Goal: Task Accomplishment & Management: Manage account settings

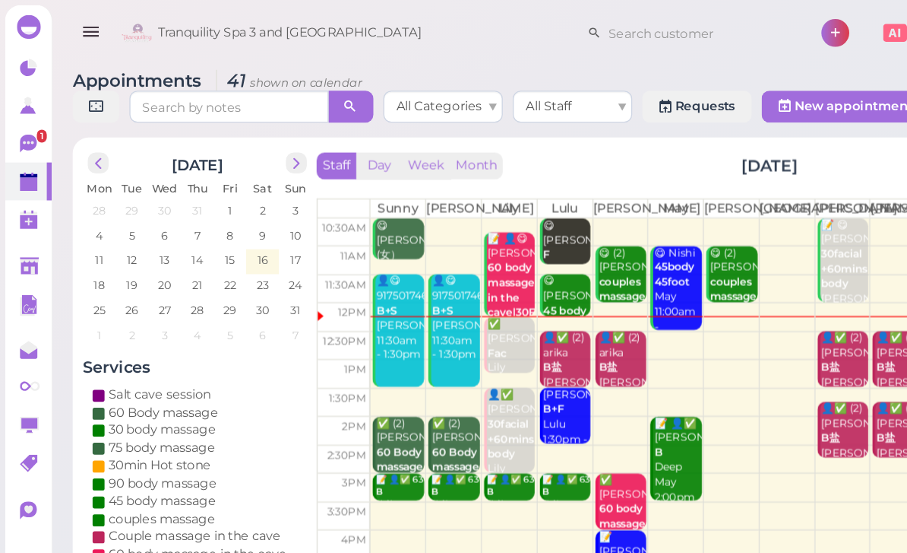
click at [17, 113] on icon at bounding box center [21, 110] width 13 height 14
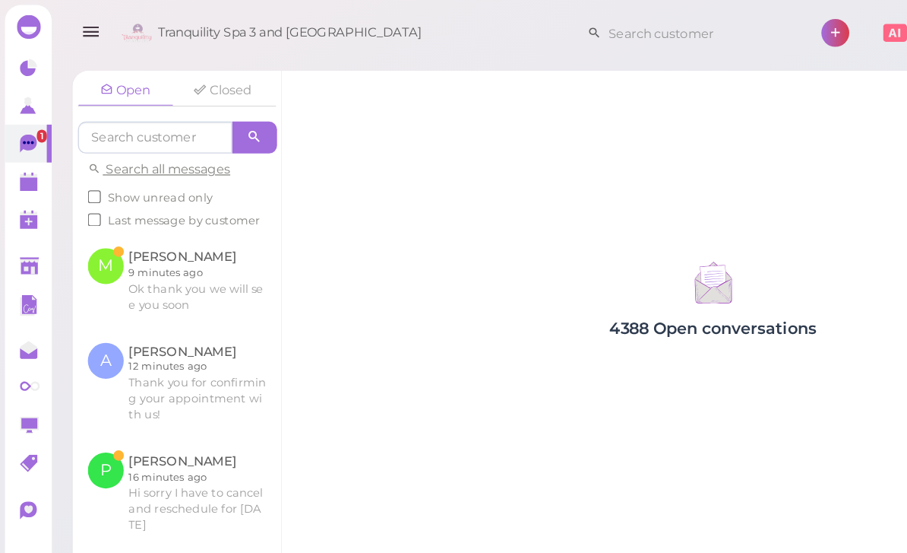
click at [78, 207] on link at bounding box center [134, 213] width 159 height 71
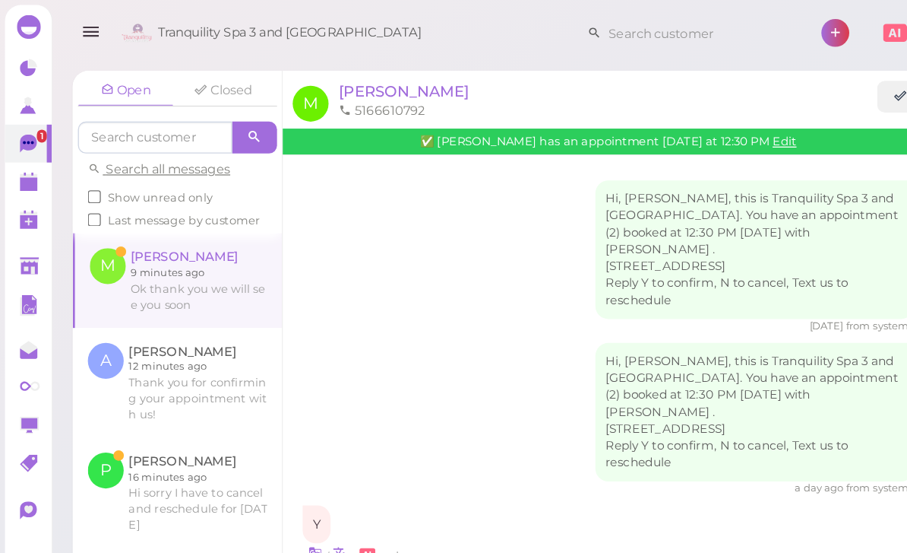
scroll to position [55, 0]
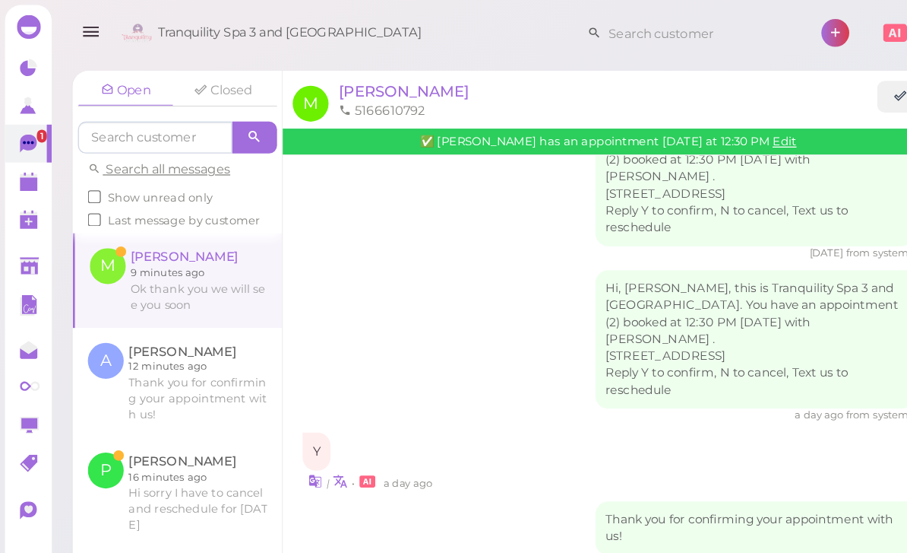
click at [88, 209] on link at bounding box center [136, 213] width 158 height 71
click at [23, 114] on icon at bounding box center [21, 110] width 13 height 14
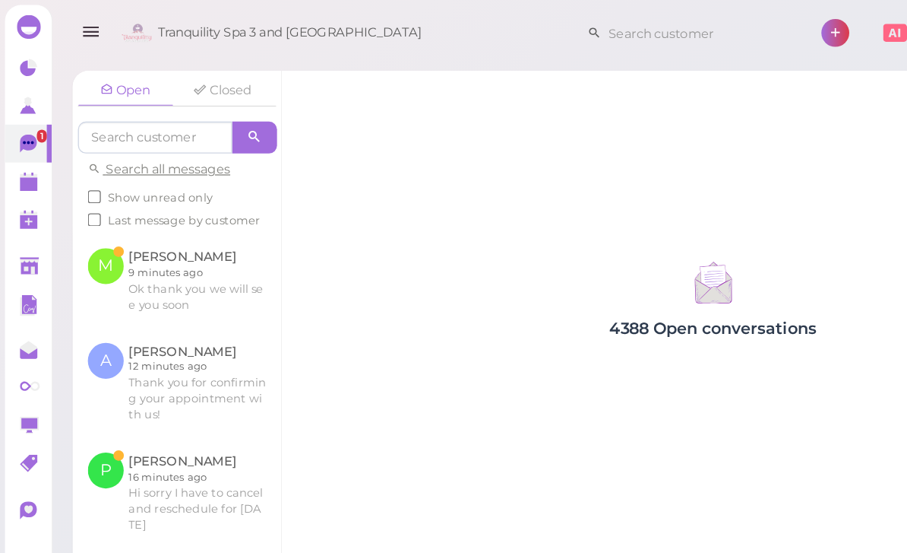
click at [120, 220] on link at bounding box center [134, 213] width 159 height 71
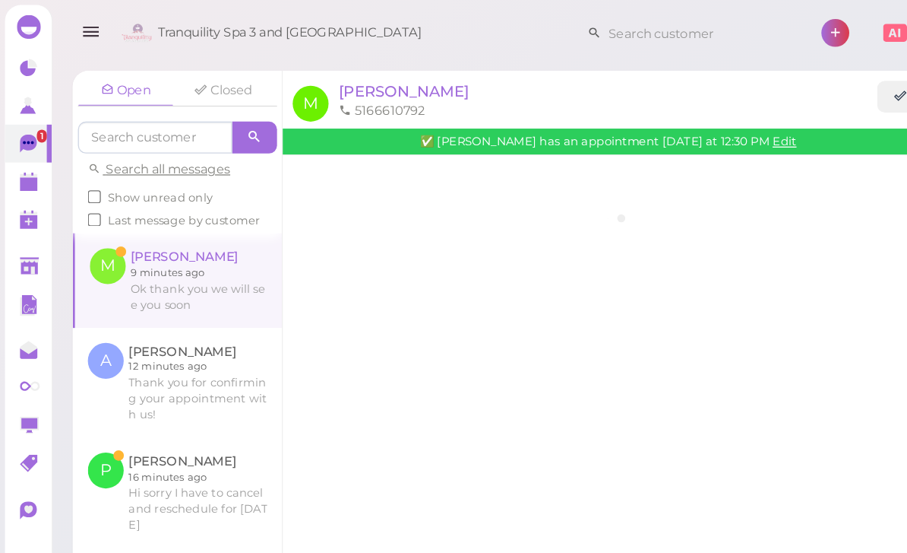
scroll to position [55, 0]
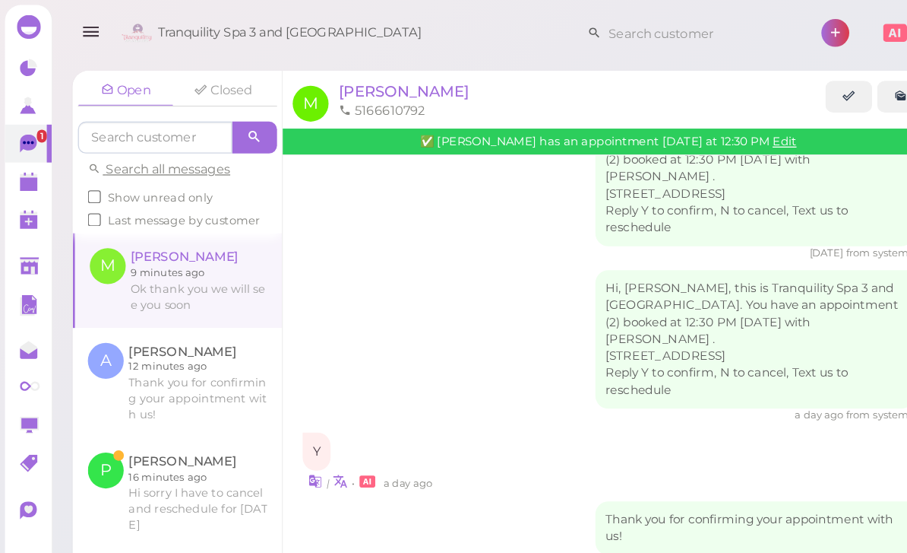
click at [16, 142] on polygon at bounding box center [22, 140] width 14 height 11
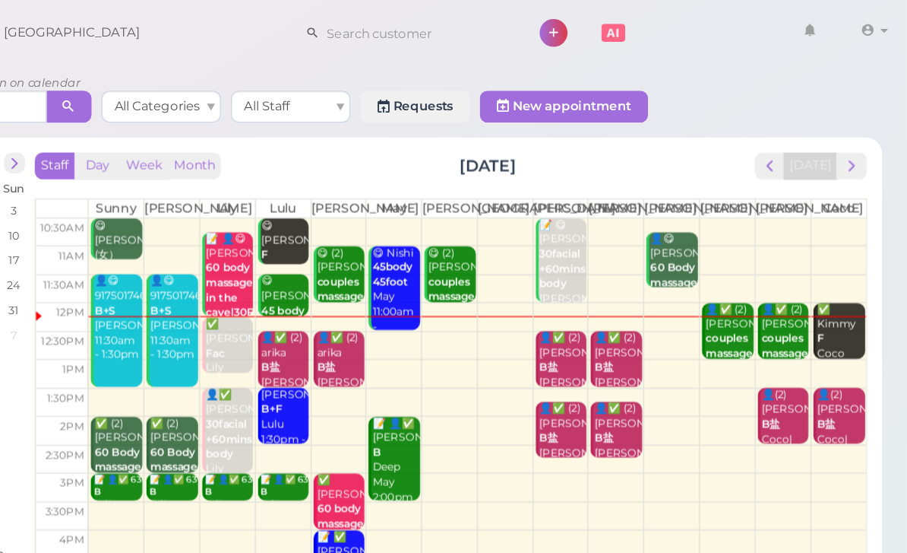
click at [858, 130] on span "next" at bounding box center [865, 126] width 14 height 14
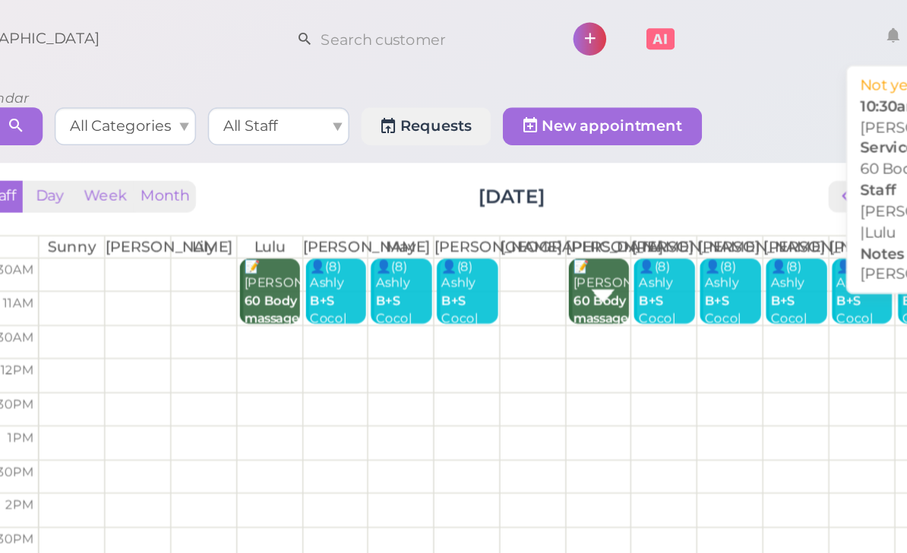
click at [627, 203] on b "60 Body massage" at bounding box center [645, 198] width 36 height 21
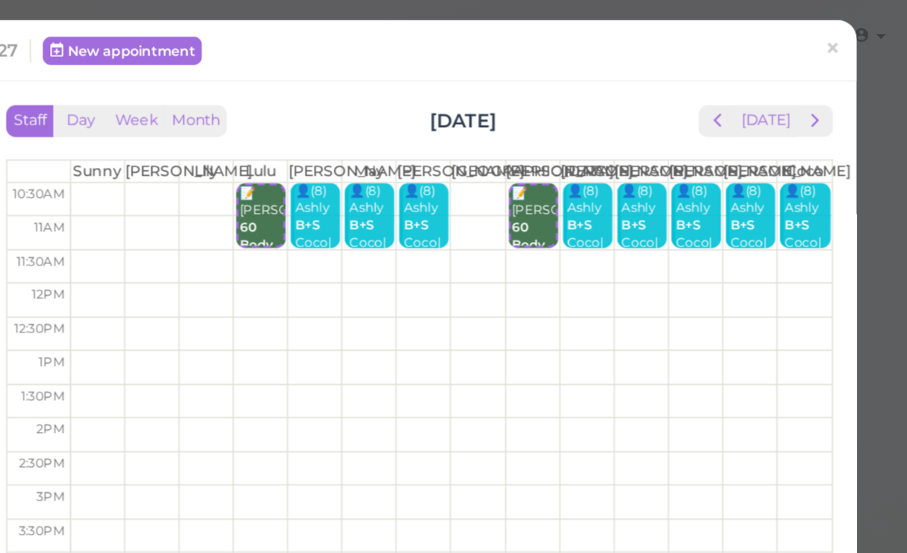
click at [853, 34] on span "×" at bounding box center [858, 31] width 10 height 21
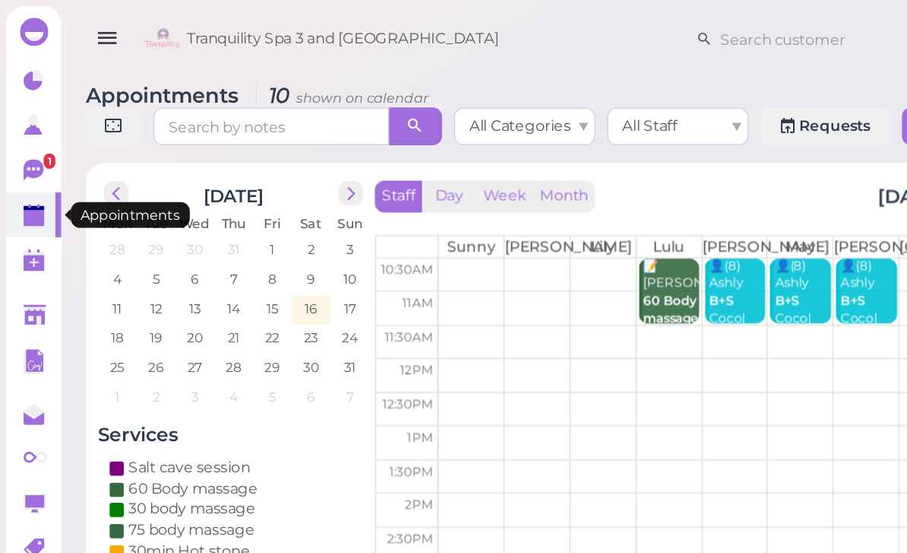
click at [24, 141] on polygon at bounding box center [22, 140] width 14 height 11
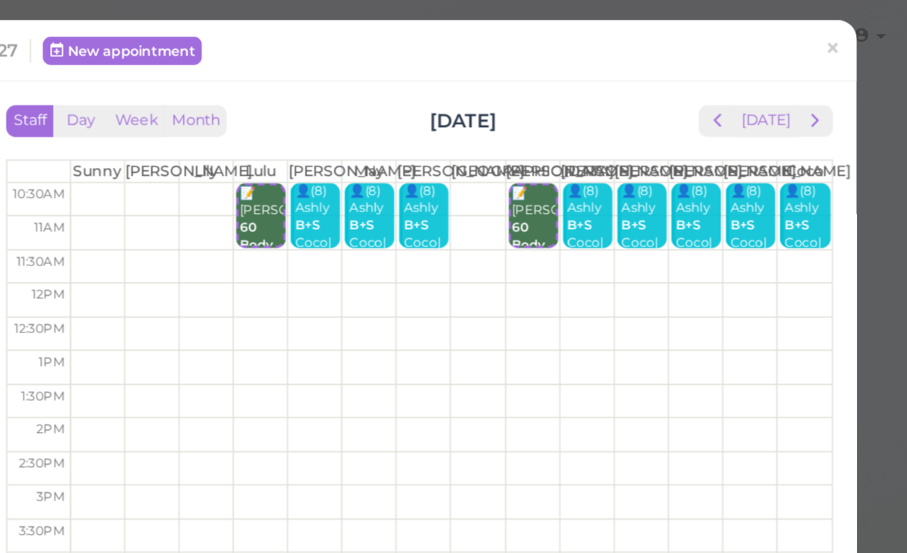
click at [853, 32] on span "×" at bounding box center [858, 31] width 10 height 21
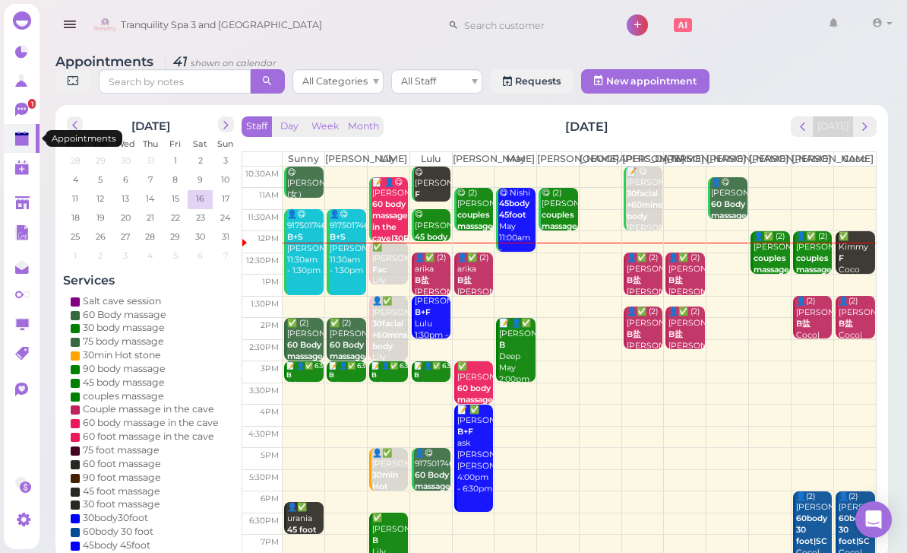
click at [28, 138] on polygon at bounding box center [22, 140] width 14 height 11
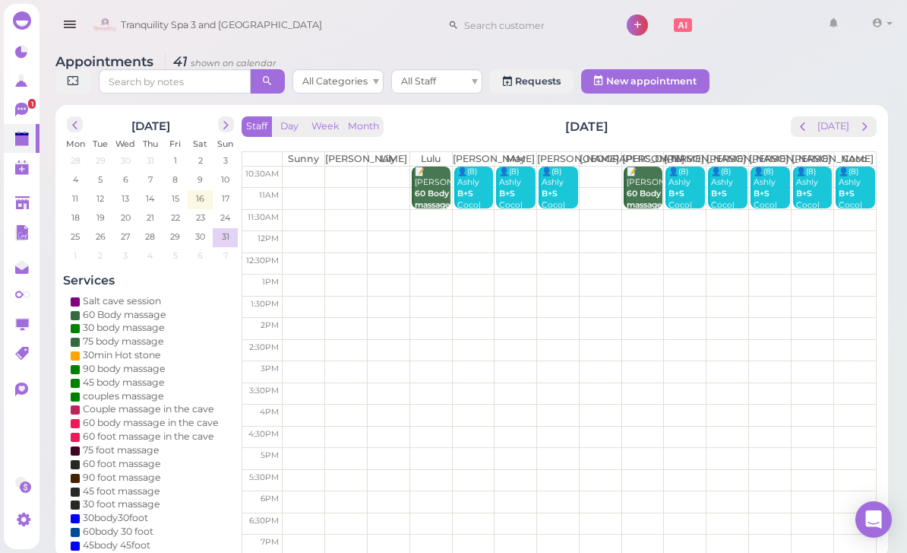
click at [765, 196] on div "👤(8) Ashly B+S Coco|Helen|Linda|Lisa|May|Mike|Tina |Tom 10:30am - 11:30am" at bounding box center [771, 245] width 36 height 158
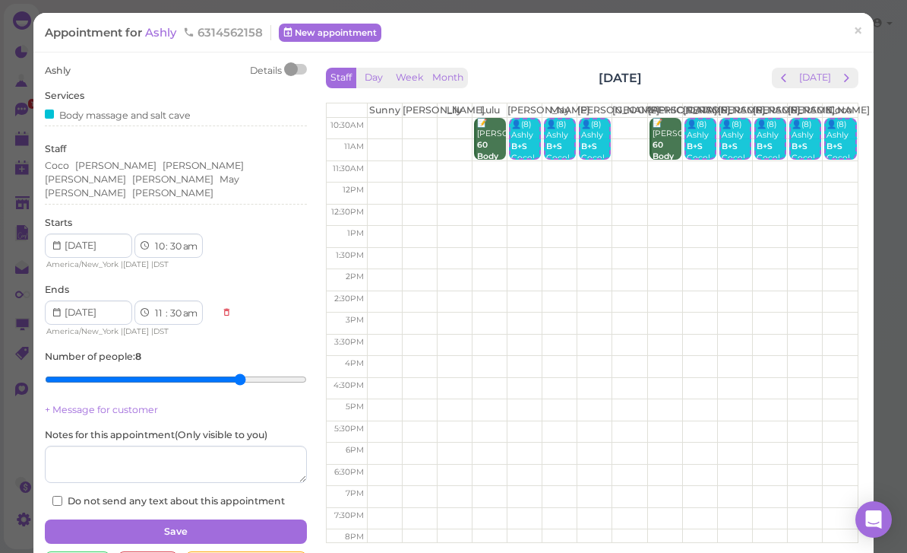
click at [165, 33] on span "Ashly" at bounding box center [162, 32] width 34 height 14
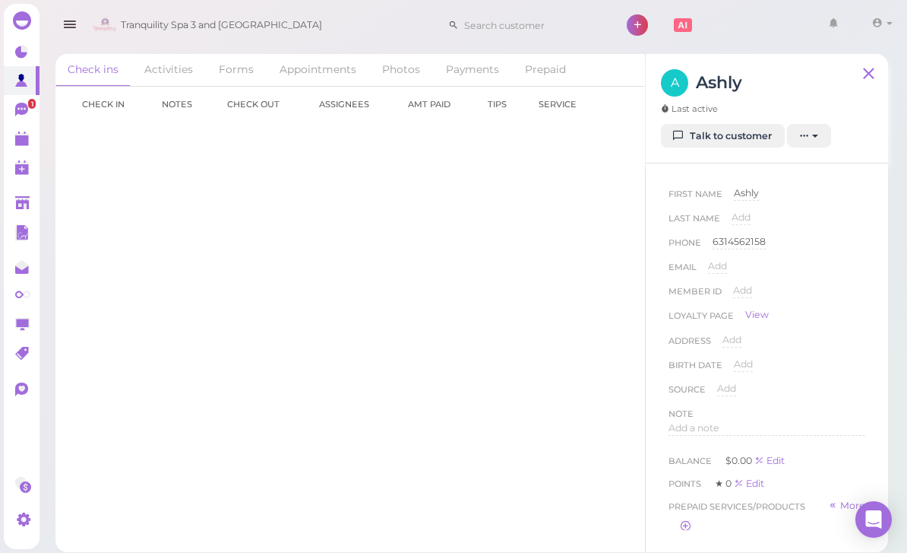
click at [773, 237] on div "Phone 6314562158 6314562158" at bounding box center [767, 247] width 197 height 24
click at [754, 241] on div "6314562158" at bounding box center [739, 242] width 53 height 14
click at [810, 247] on input "6314562158" at bounding box center [789, 246] width 153 height 23
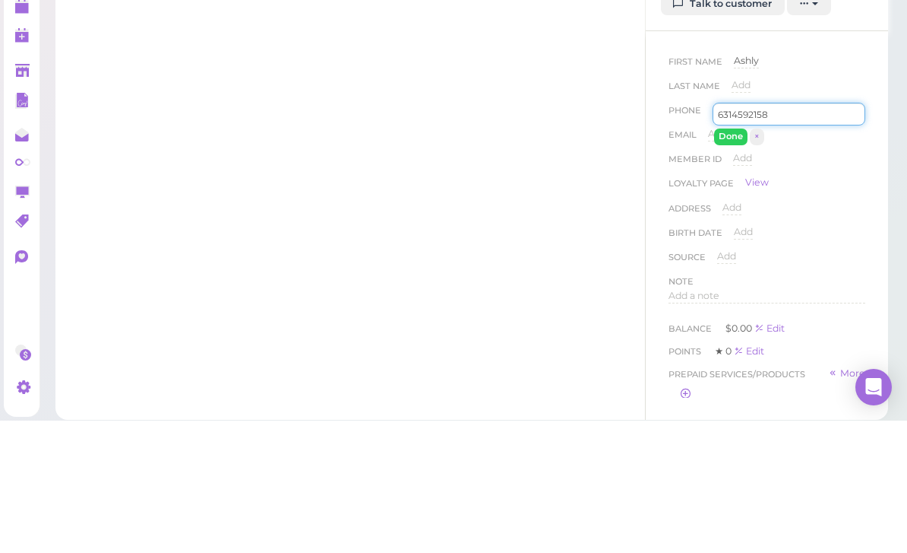
type input "6314592158"
click at [730, 261] on button "Done" at bounding box center [730, 269] width 33 height 16
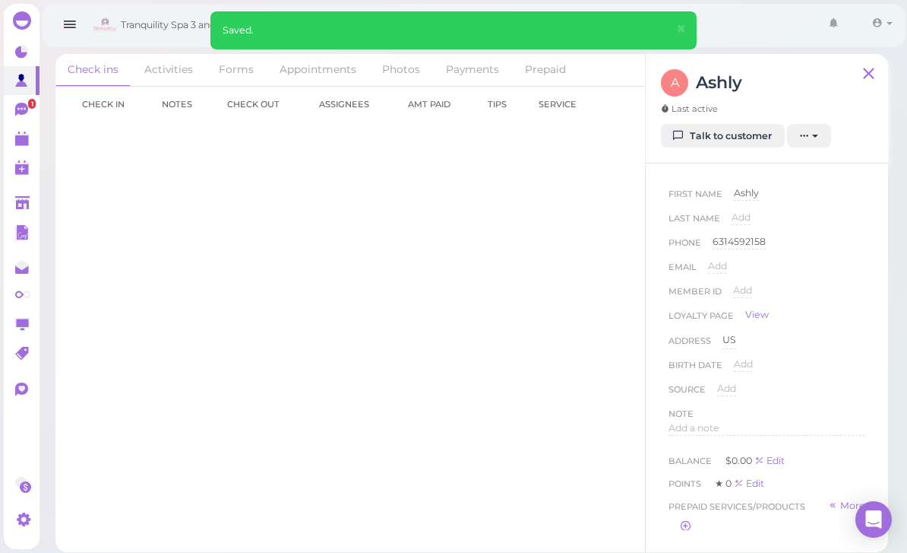
click at [17, 144] on polygon at bounding box center [22, 140] width 14 height 11
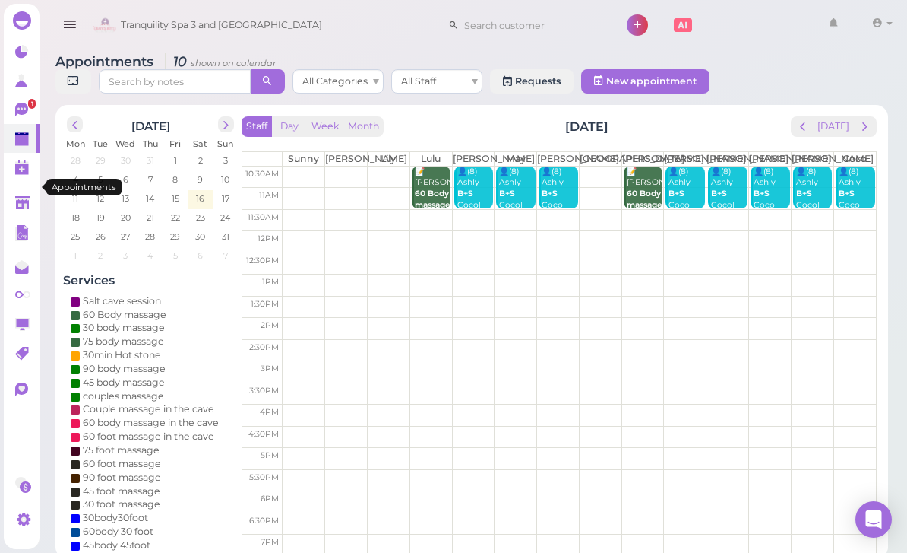
click at [843, 125] on button "[DATE]" at bounding box center [833, 126] width 41 height 21
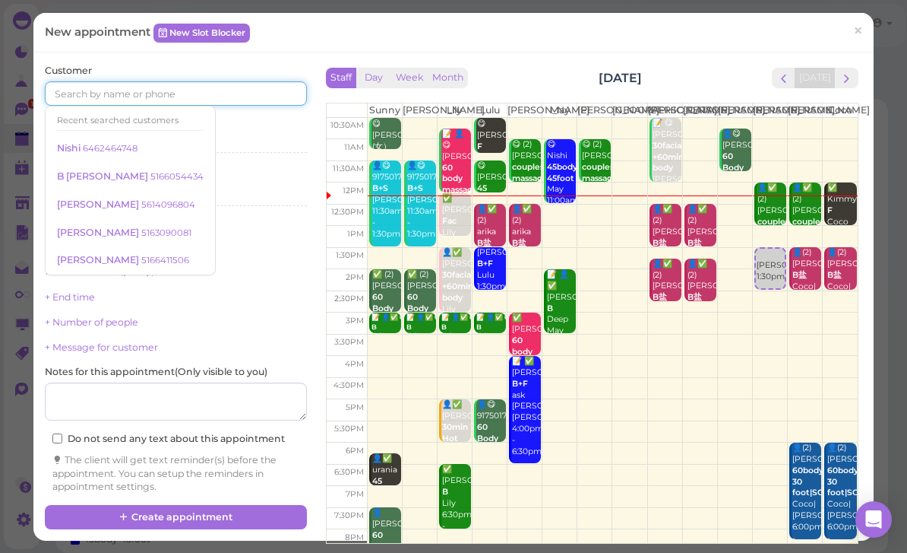
scroll to position [46, 0]
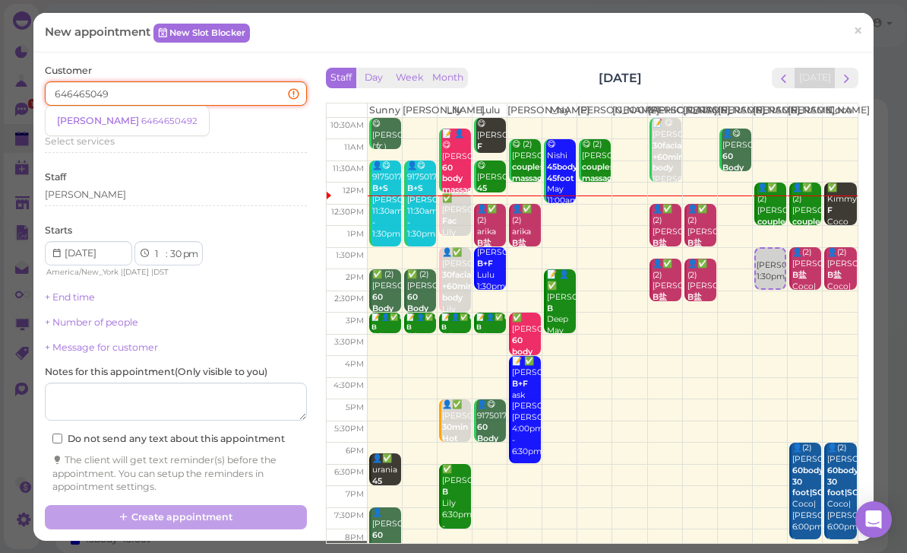
type input "6464650492"
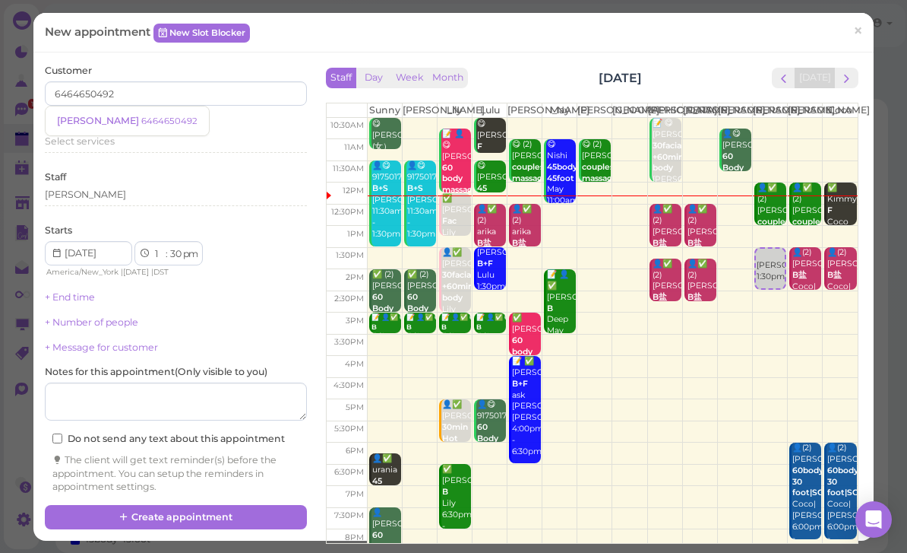
click at [141, 117] on small "6464650492" at bounding box center [169, 121] width 56 height 11
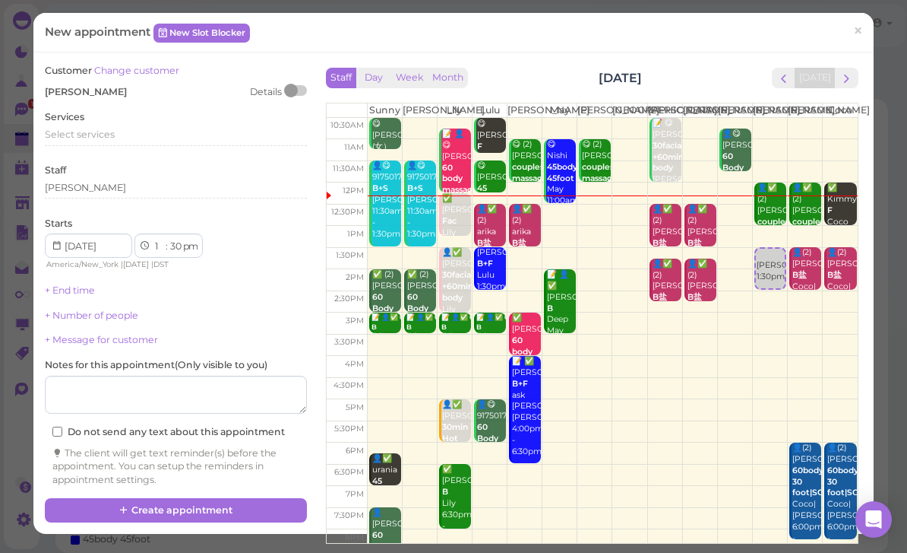
scroll to position [47, 0]
click at [116, 136] on div "Select services" at bounding box center [176, 135] width 262 height 14
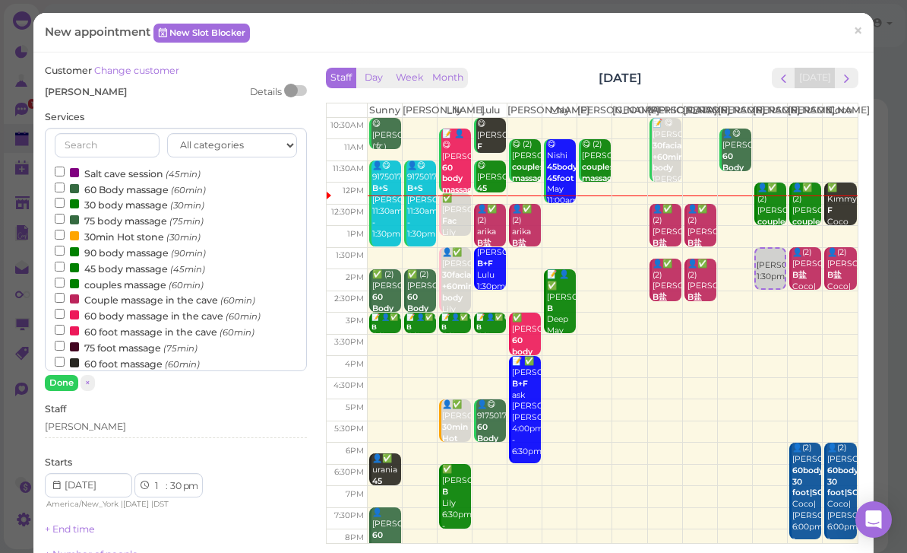
click at [65, 277] on input "couples massage (60min)" at bounding box center [60, 282] width 10 height 10
click at [66, 377] on button "Done" at bounding box center [61, 383] width 33 height 16
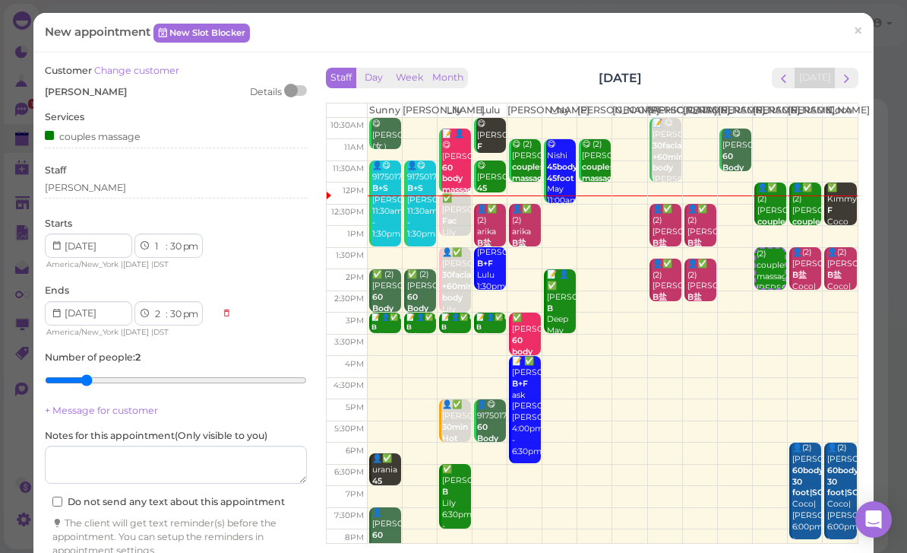
click at [113, 186] on div "[PERSON_NAME]" at bounding box center [176, 188] width 262 height 14
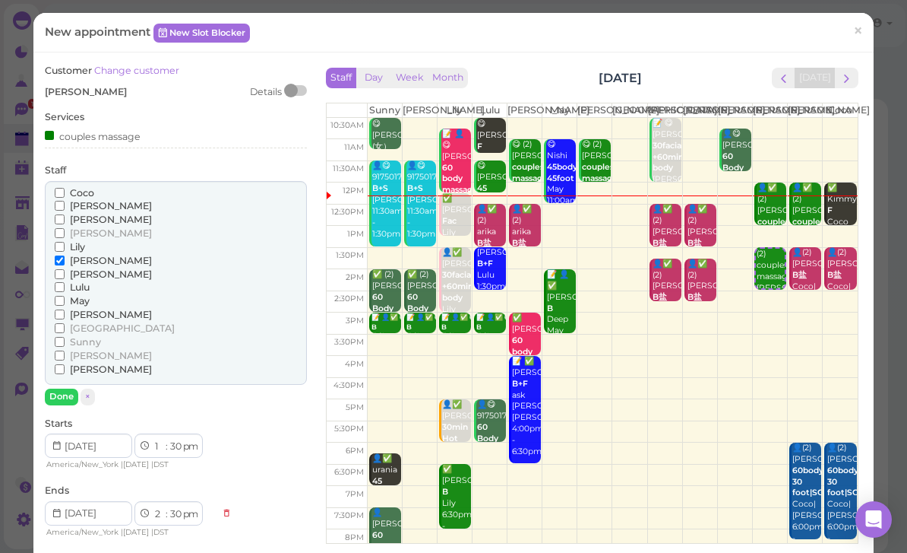
click at [62, 270] on input "[PERSON_NAME]" at bounding box center [60, 274] width 10 height 10
click at [69, 388] on button "Done" at bounding box center [61, 396] width 33 height 16
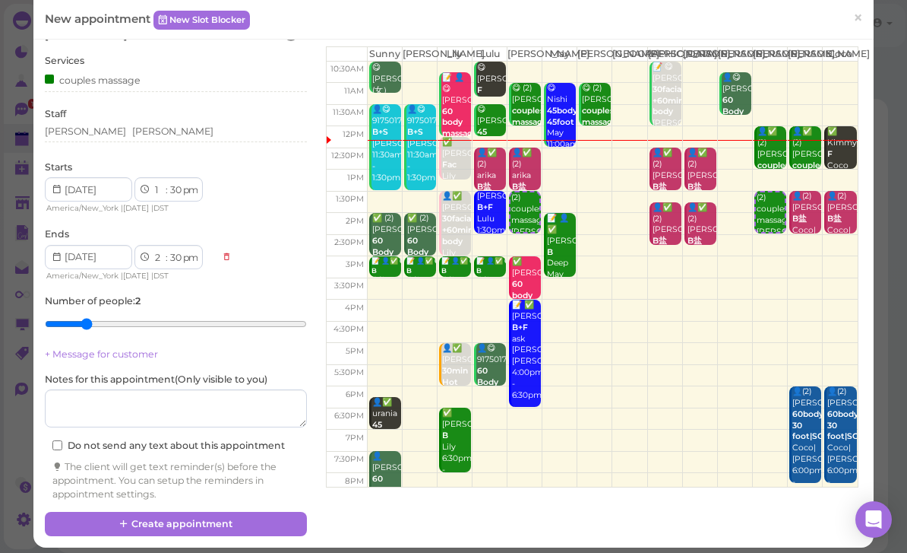
scroll to position [55, 0]
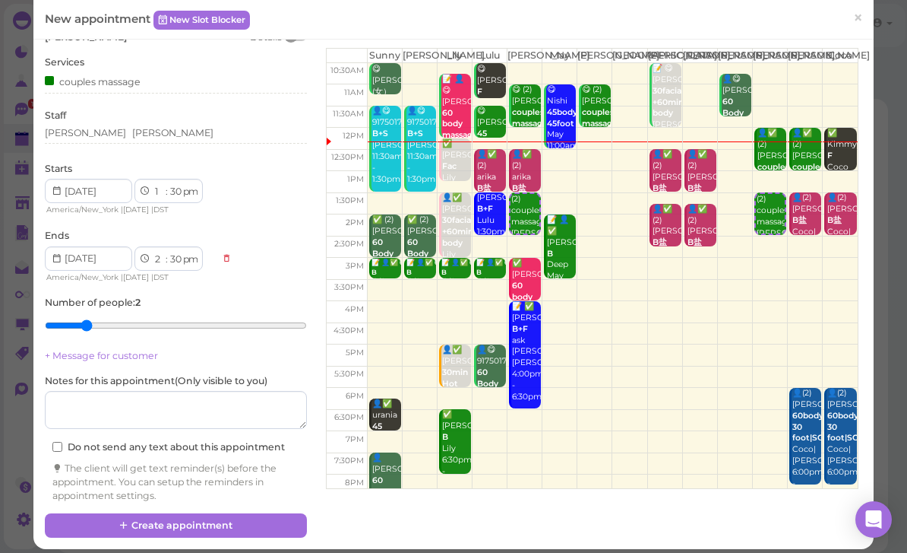
click at [256, 513] on button "Create appointment" at bounding box center [176, 525] width 262 height 24
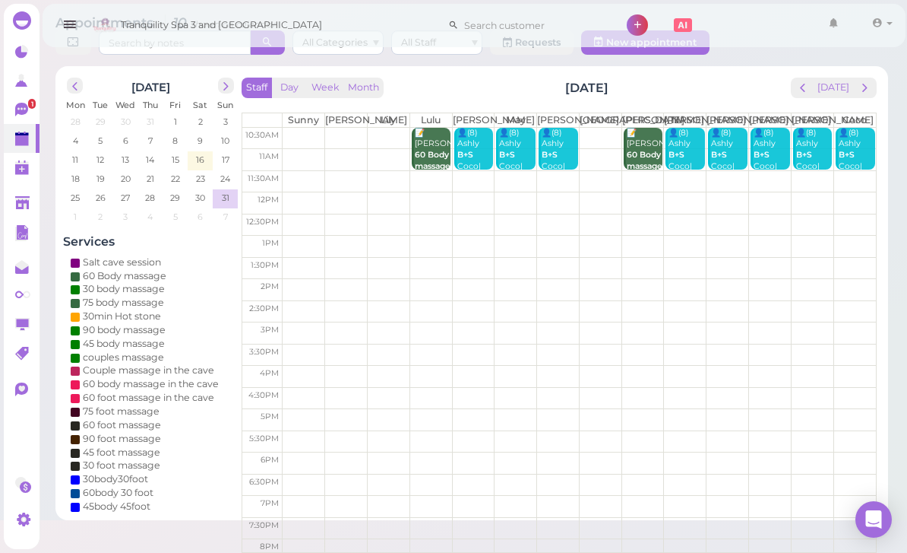
click at [477, 162] on div "👤(8) Ashly B+S Coco|Helen|Linda|Lisa|May|Mike|Tina |Tom 10:30am - 11:30am" at bounding box center [475, 207] width 36 height 158
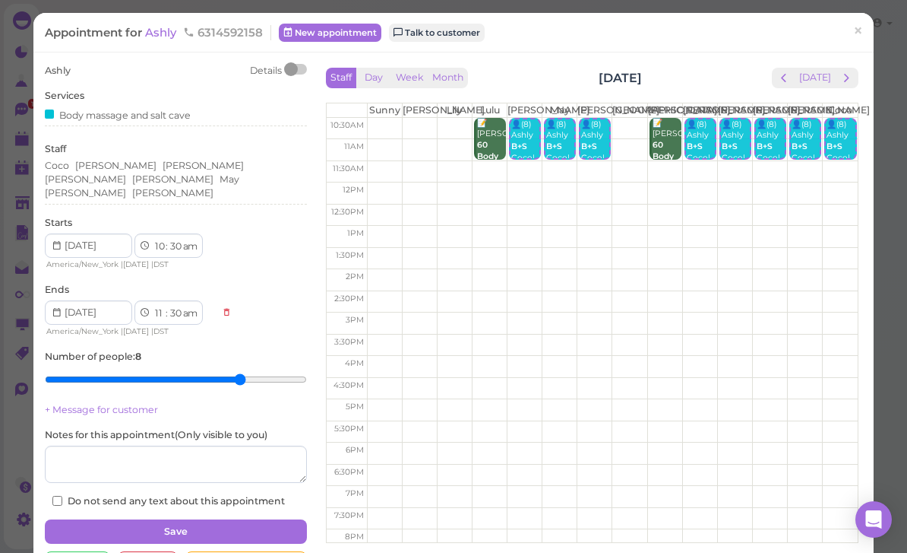
click at [863, 36] on span "×" at bounding box center [858, 31] width 10 height 21
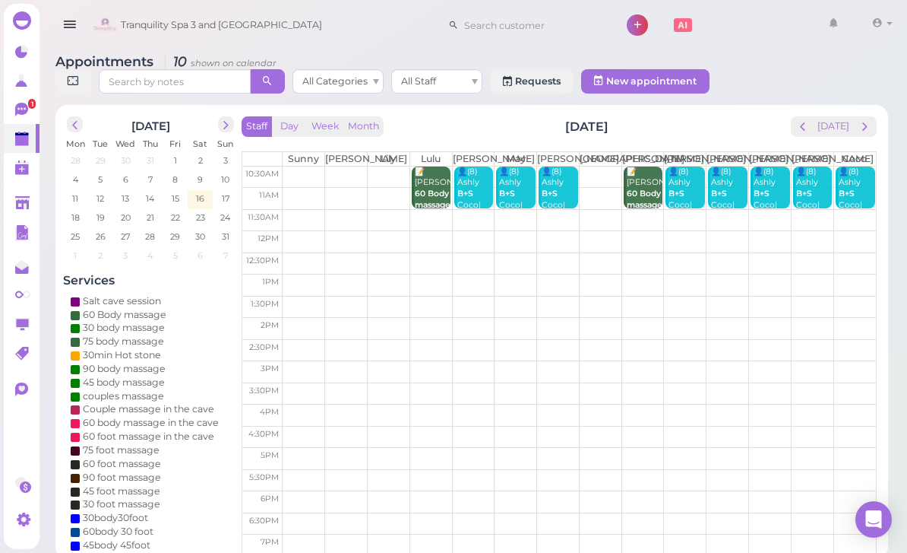
click at [21, 104] on icon at bounding box center [21, 110] width 13 height 14
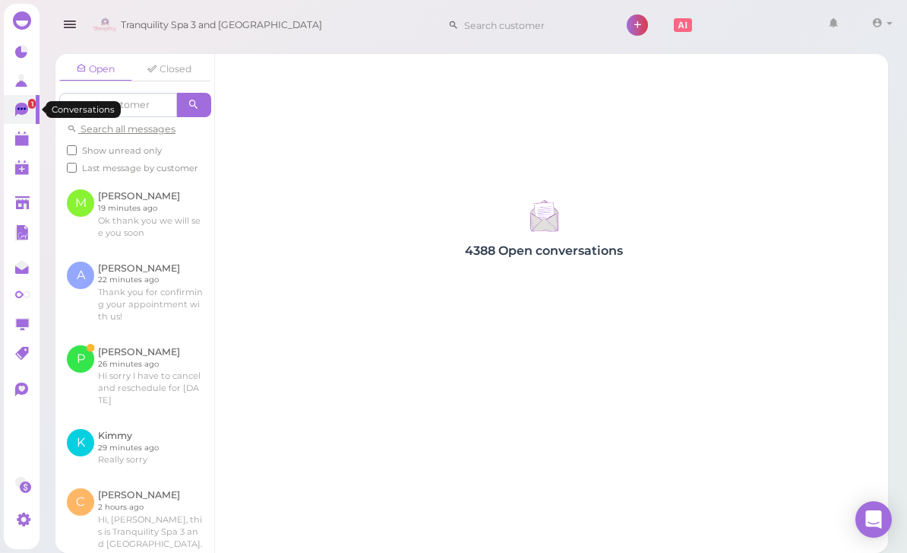
click at [154, 377] on link at bounding box center [134, 376] width 159 height 84
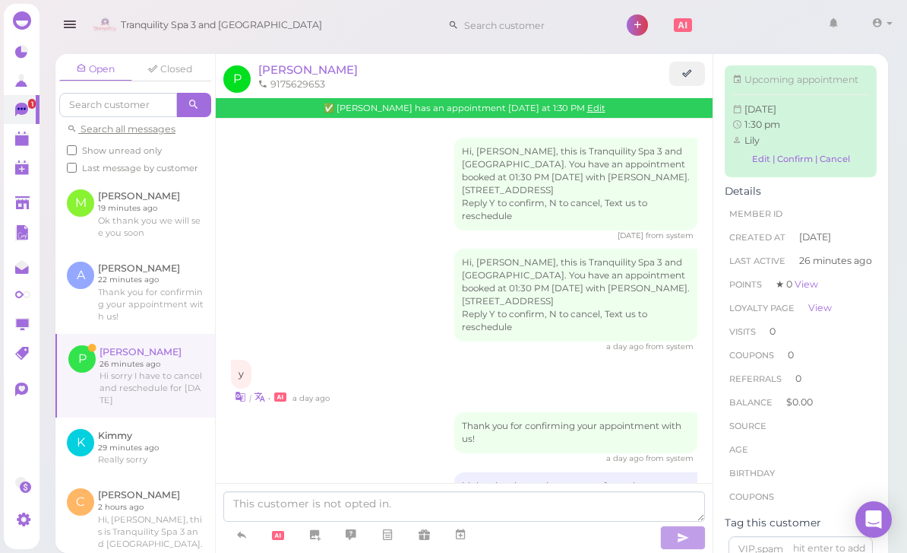
scroll to position [68, 0]
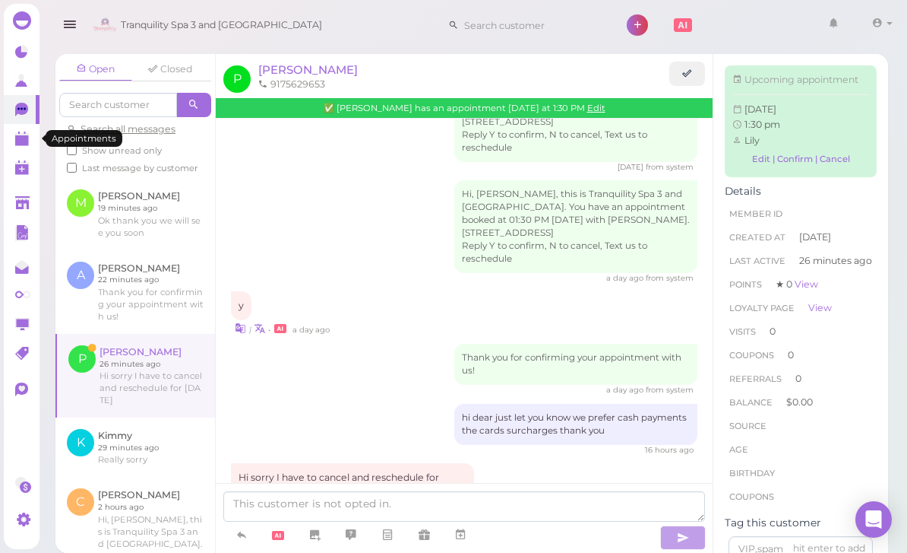
click at [13, 138] on link at bounding box center [22, 138] width 36 height 29
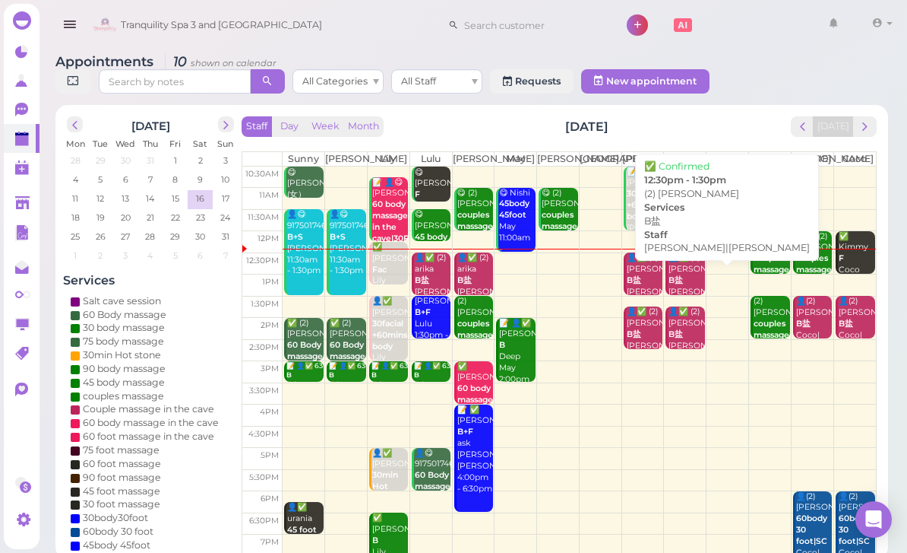
click at [682, 285] on b "B盐" at bounding box center [676, 280] width 14 height 10
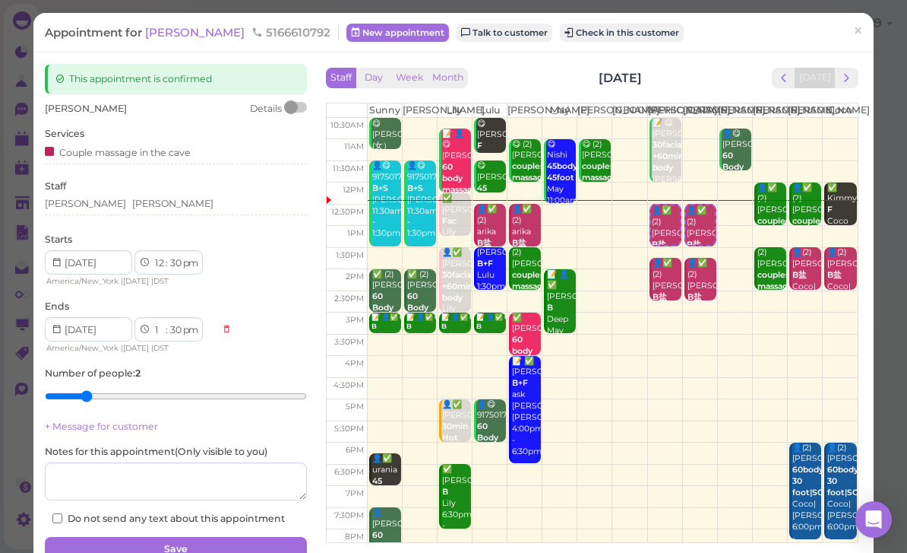
click at [572, 33] on button "Check in this customer" at bounding box center [622, 33] width 124 height 18
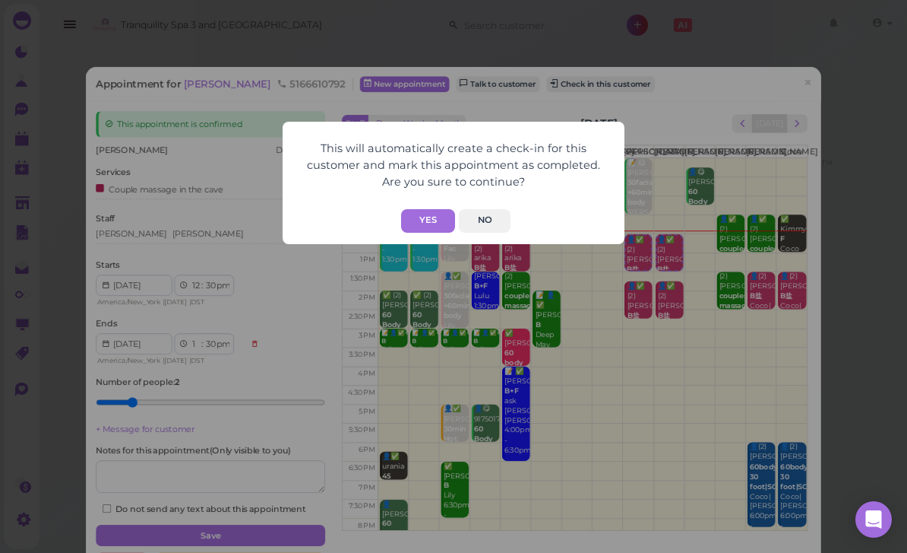
click at [420, 220] on button "Yes" at bounding box center [428, 221] width 54 height 24
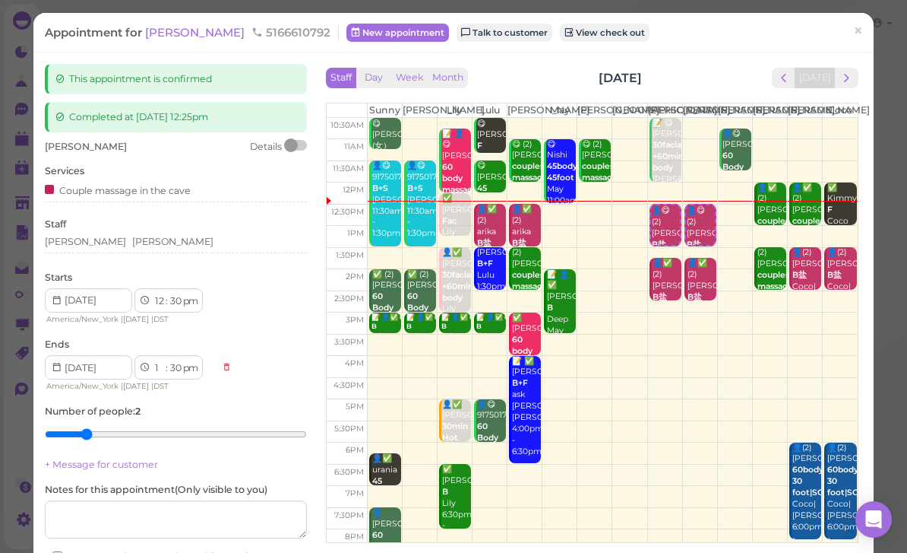
click at [872, 34] on link "×" at bounding box center [858, 32] width 28 height 36
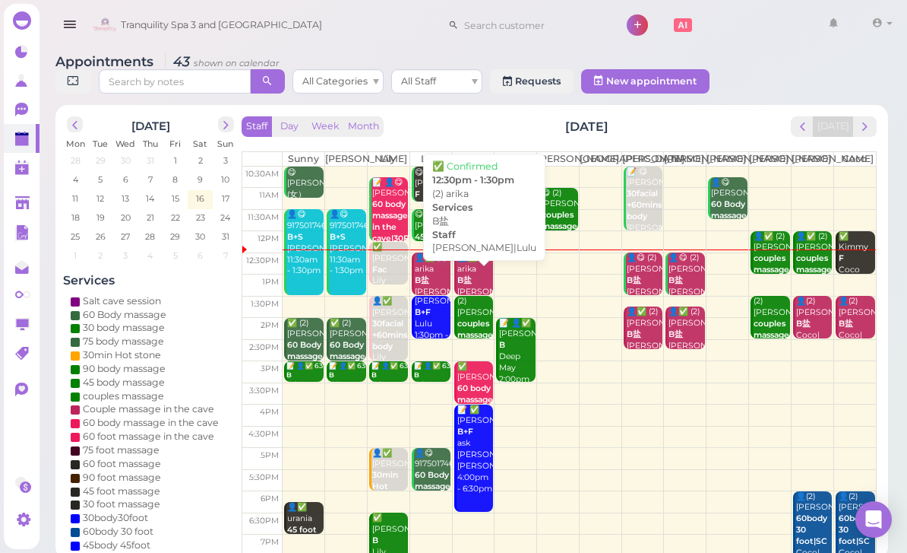
click at [475, 283] on div "👤✅ (2) arika B盐 Lisa|Lulu 12:30pm - 1:30pm" at bounding box center [475, 286] width 36 height 68
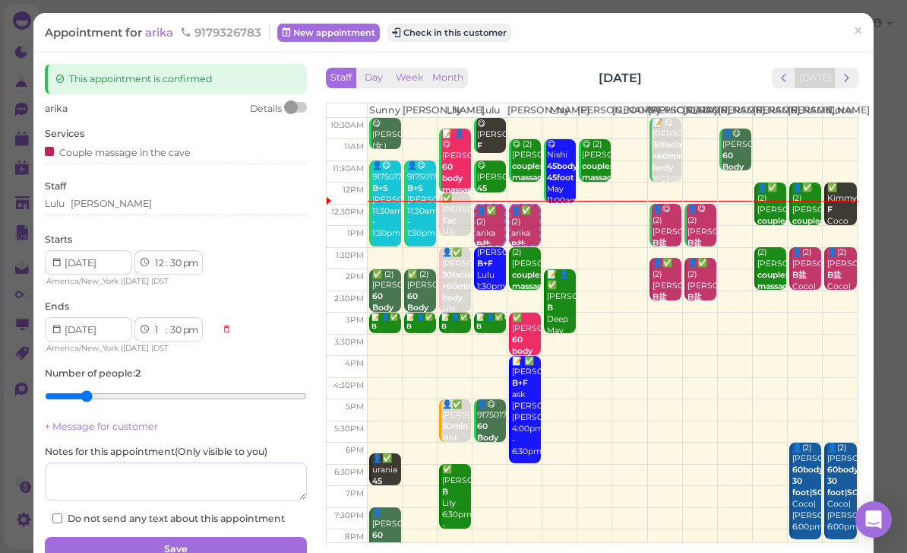
click at [465, 33] on button "Check in this customer" at bounding box center [450, 33] width 124 height 18
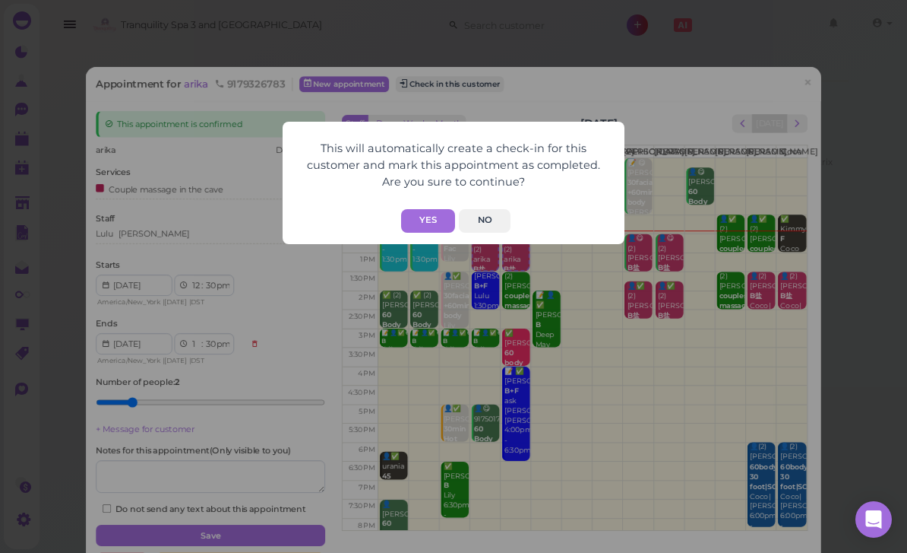
click at [432, 219] on button "Yes" at bounding box center [428, 221] width 54 height 24
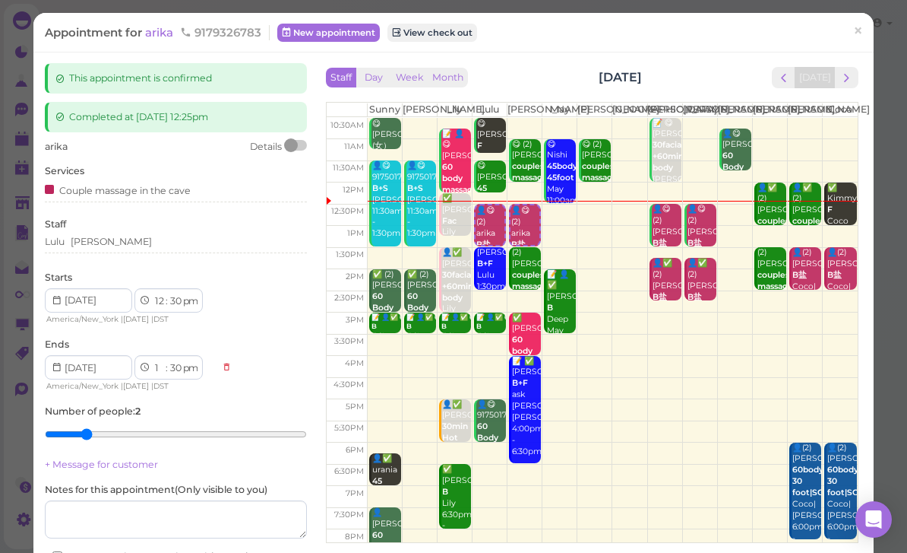
click at [857, 37] on span "×" at bounding box center [858, 31] width 10 height 21
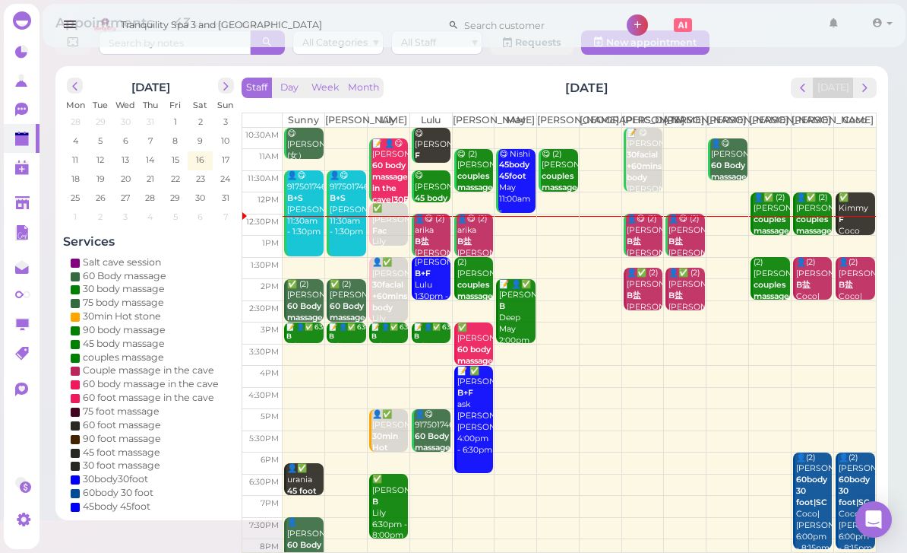
scroll to position [42, 0]
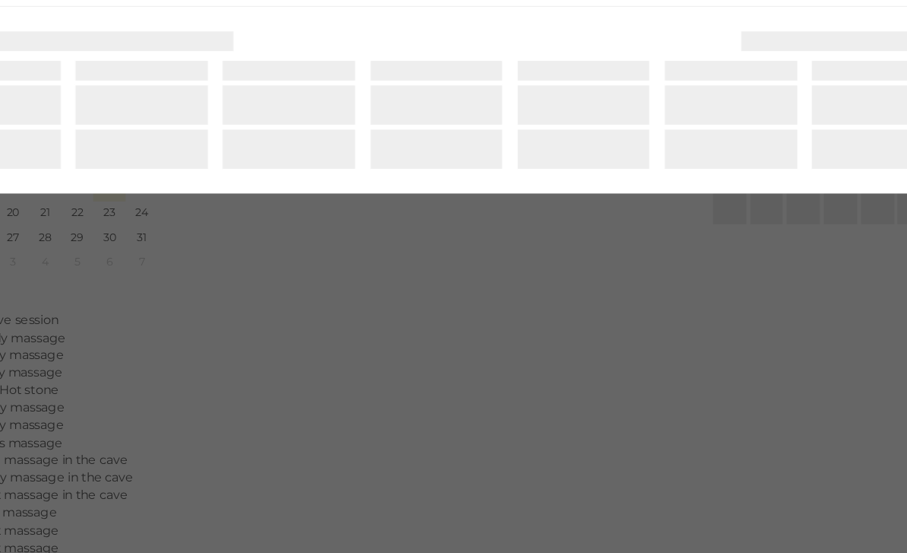
click at [437, 257] on div "New appointment New Slot Blocker ×" at bounding box center [453, 276] width 907 height 553
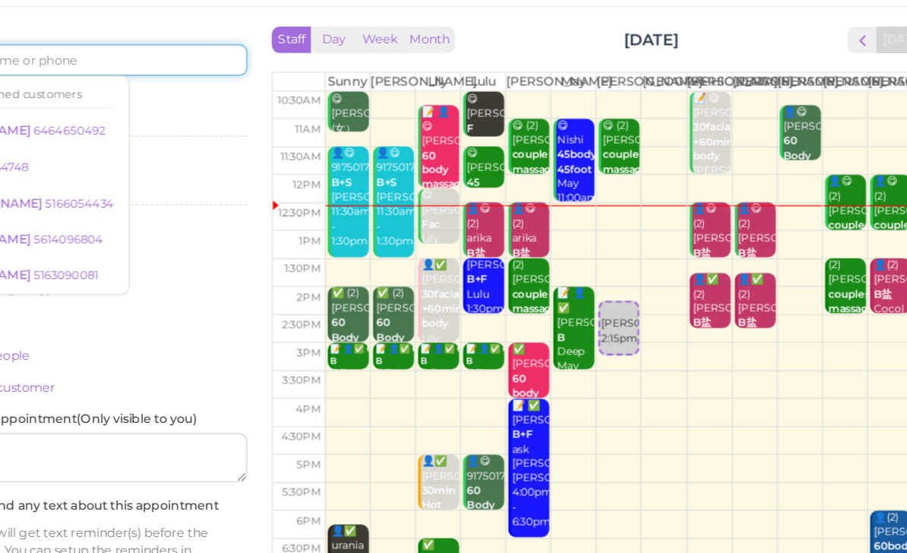
scroll to position [27, 0]
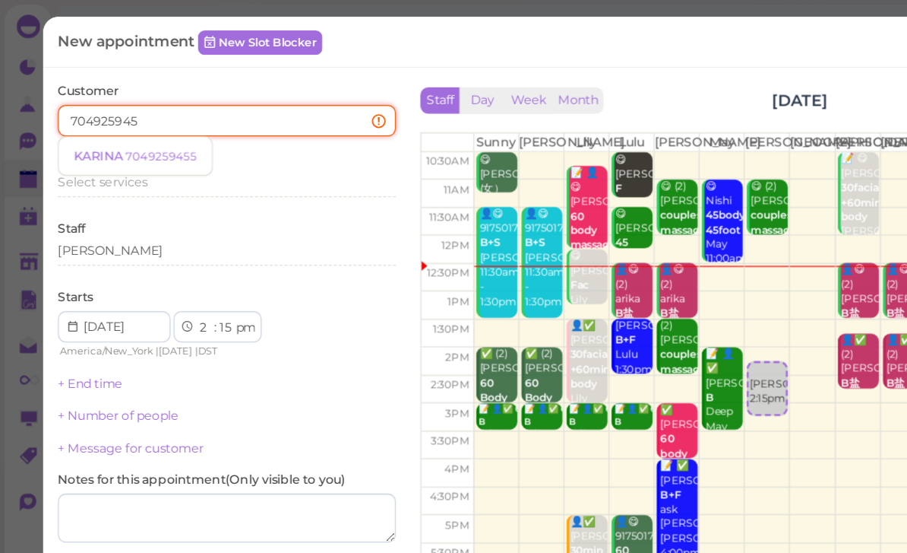
type input "7049259455"
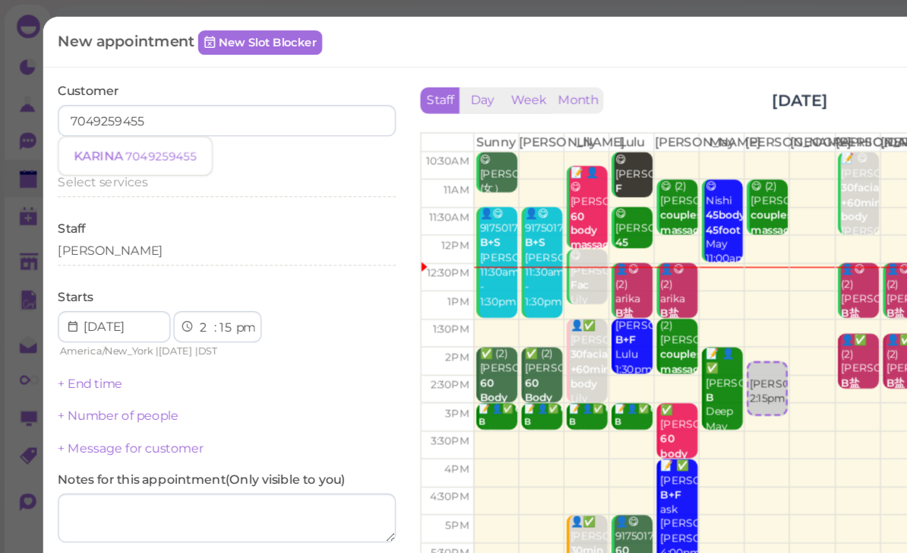
click at [90, 119] on span "KARINA" at bounding box center [77, 120] width 40 height 11
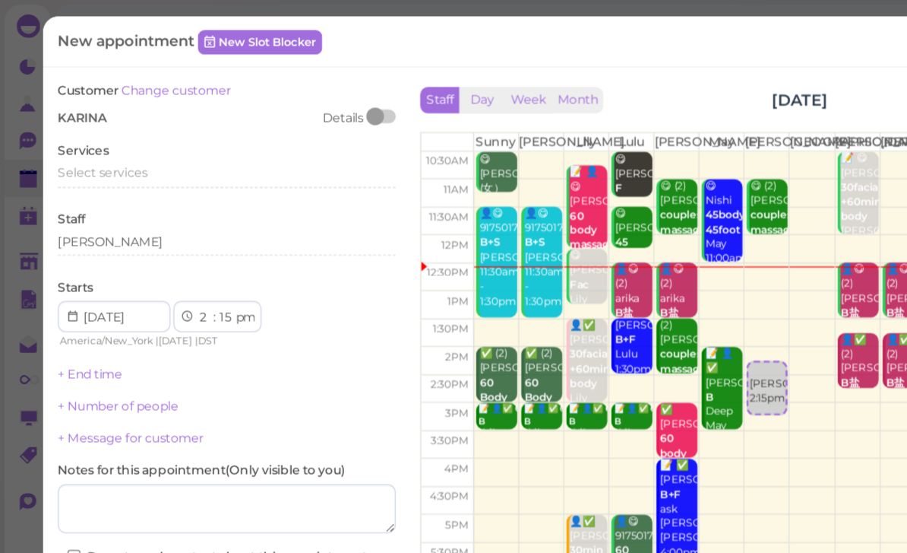
click at [105, 128] on span "Select services" at bounding box center [80, 133] width 70 height 11
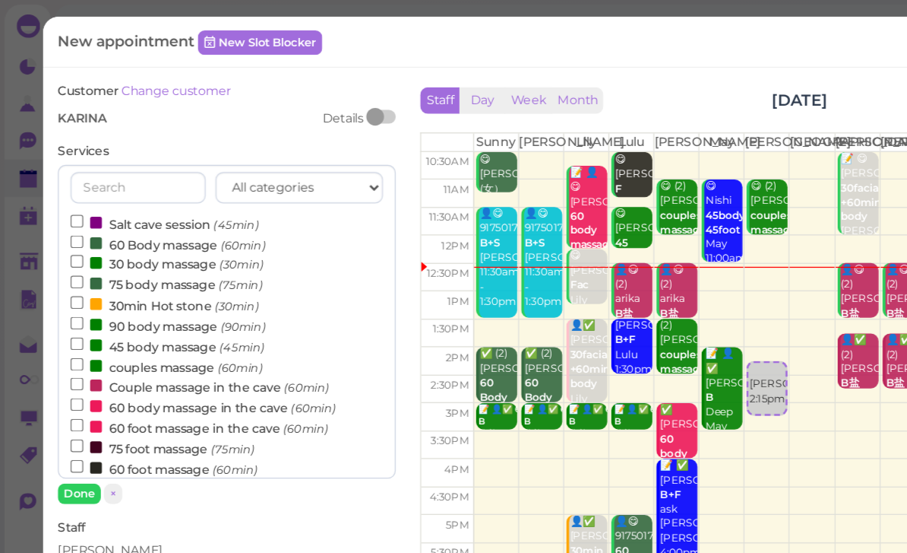
click at [174, 248] on small "(90min)" at bounding box center [188, 253] width 35 height 11
click at [65, 246] on input "90 body massage (90min)" at bounding box center [60, 250] width 10 height 10
click at [65, 382] on button "Done" at bounding box center [61, 383] width 33 height 16
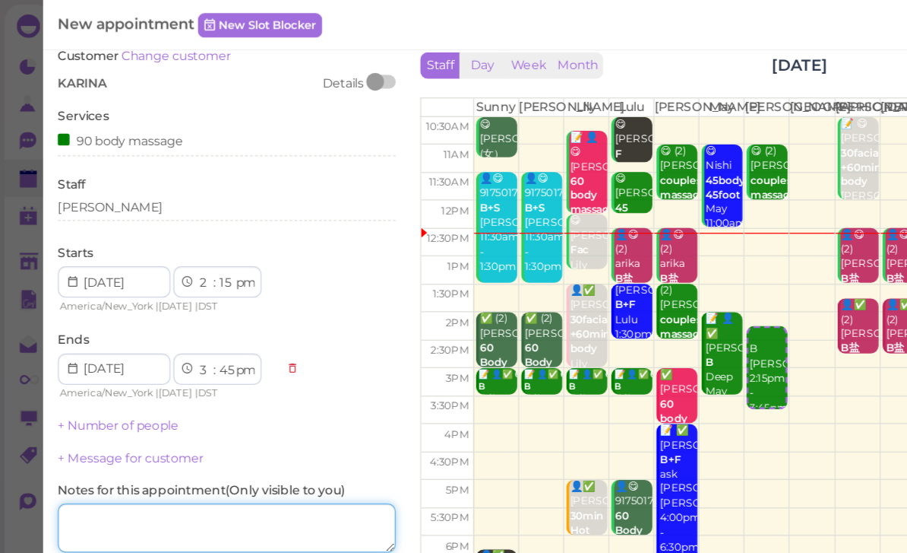
click at [146, 401] on textarea at bounding box center [176, 410] width 262 height 38
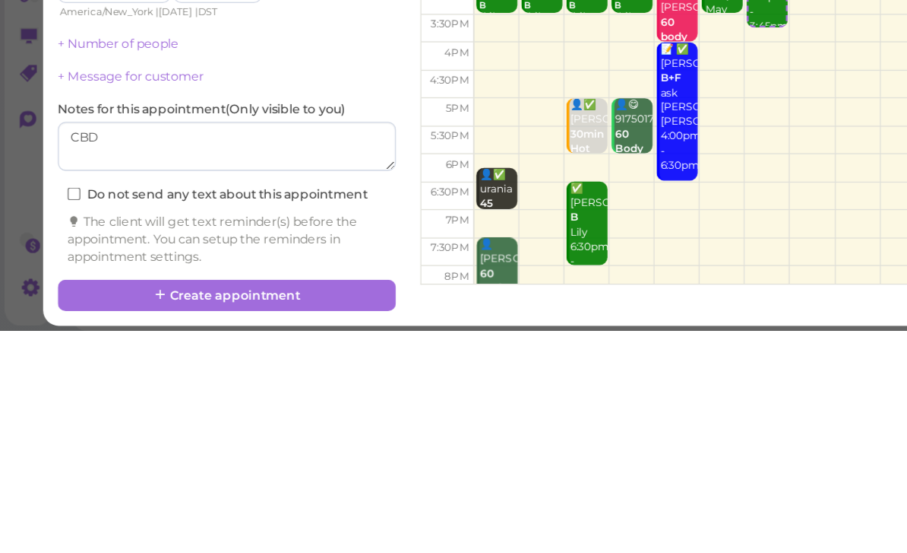
scroll to position [54, 0]
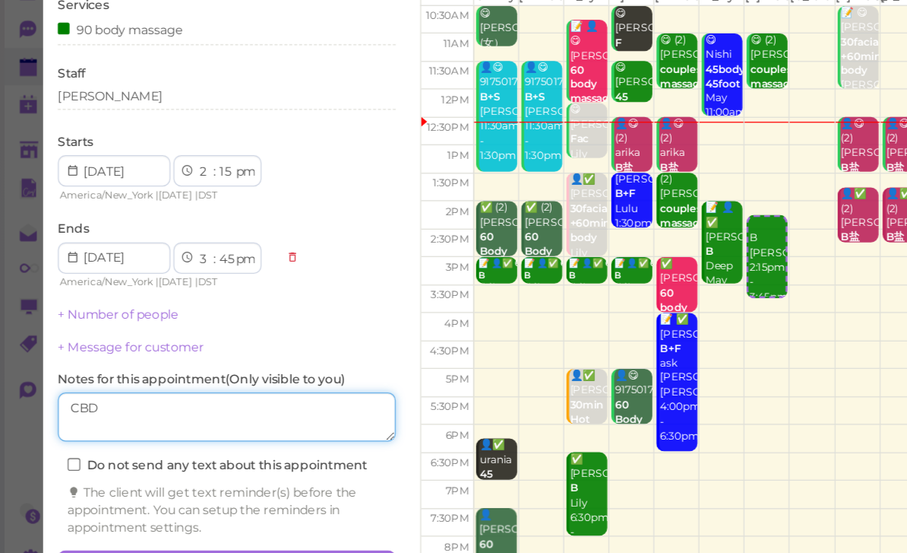
type textarea "CBD"
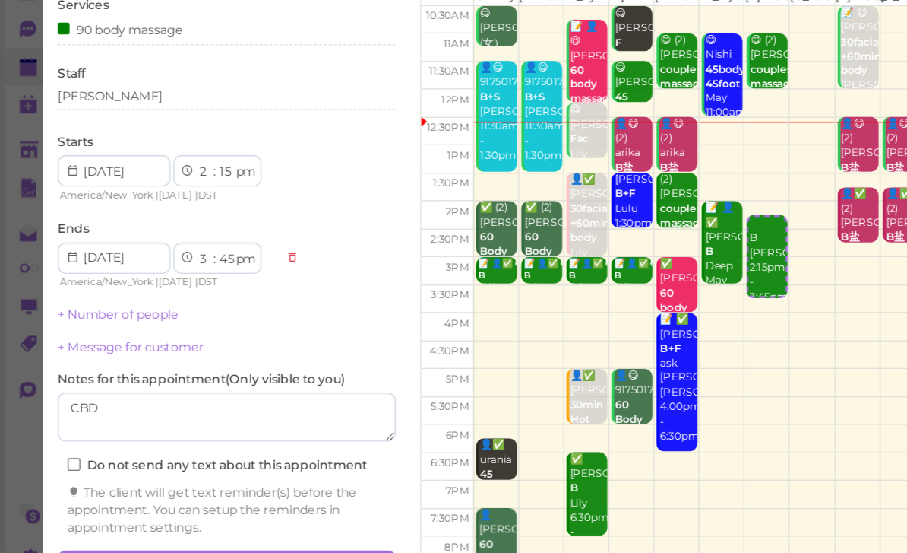
click at [255, 513] on button "Create appointment" at bounding box center [176, 525] width 262 height 24
